Goal: Navigation & Orientation: Find specific page/section

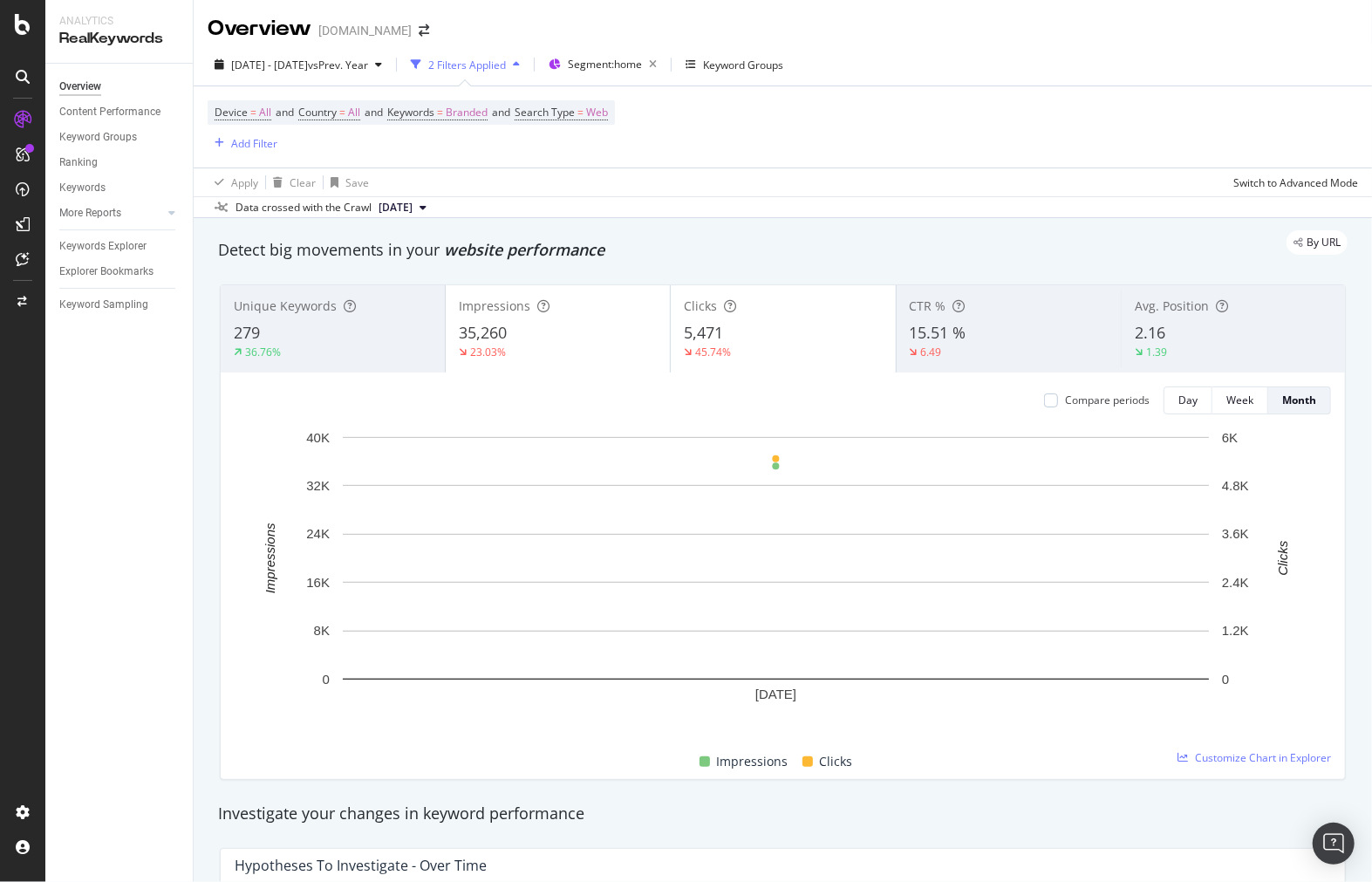
scroll to position [1939, 0]
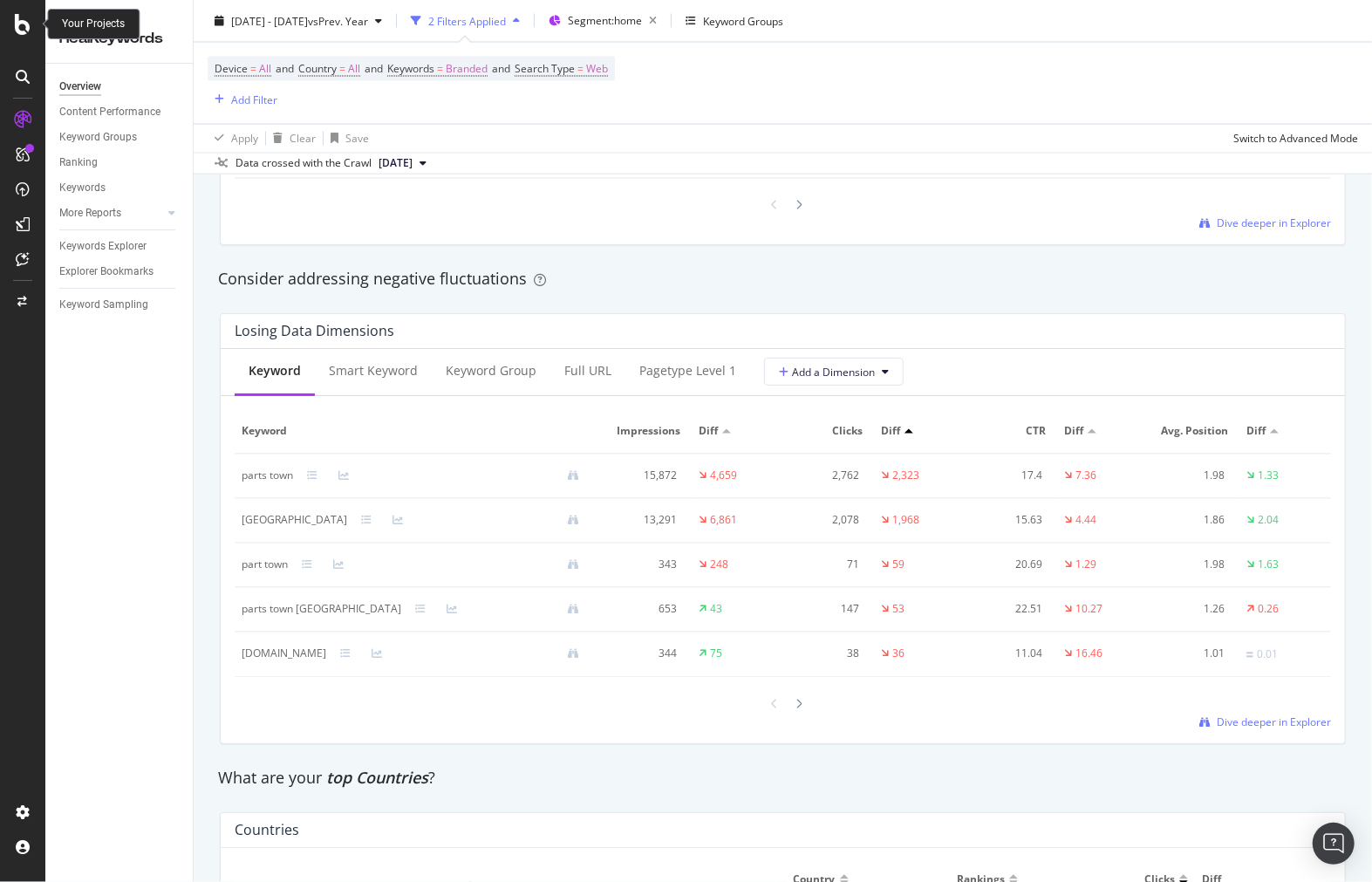
click at [12, 25] on div at bounding box center [23, 24] width 42 height 21
